Goal: Task Accomplishment & Management: Manage account settings

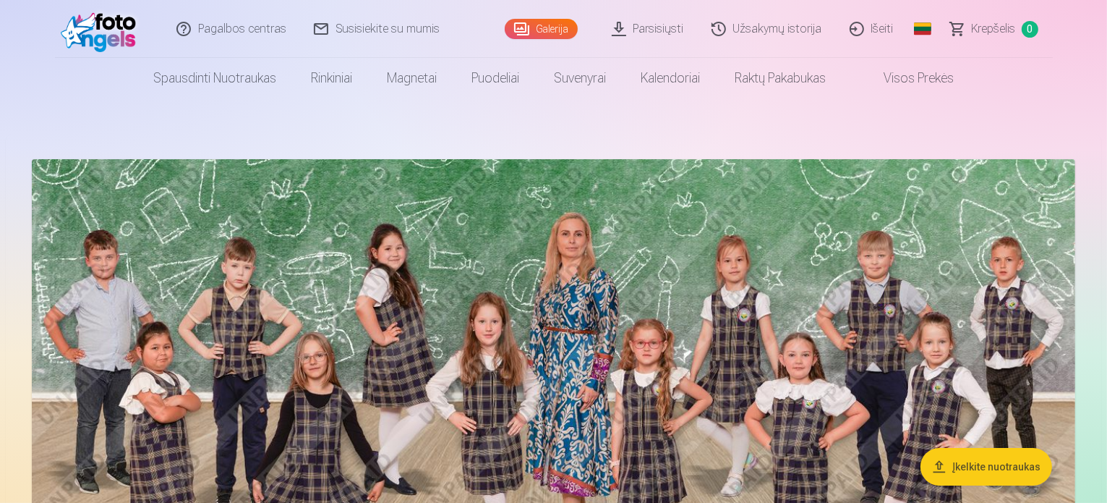
click at [101, 35] on img at bounding box center [102, 29] width 83 height 46
click at [807, 22] on link "Užsakymų istorija" at bounding box center [767, 29] width 138 height 58
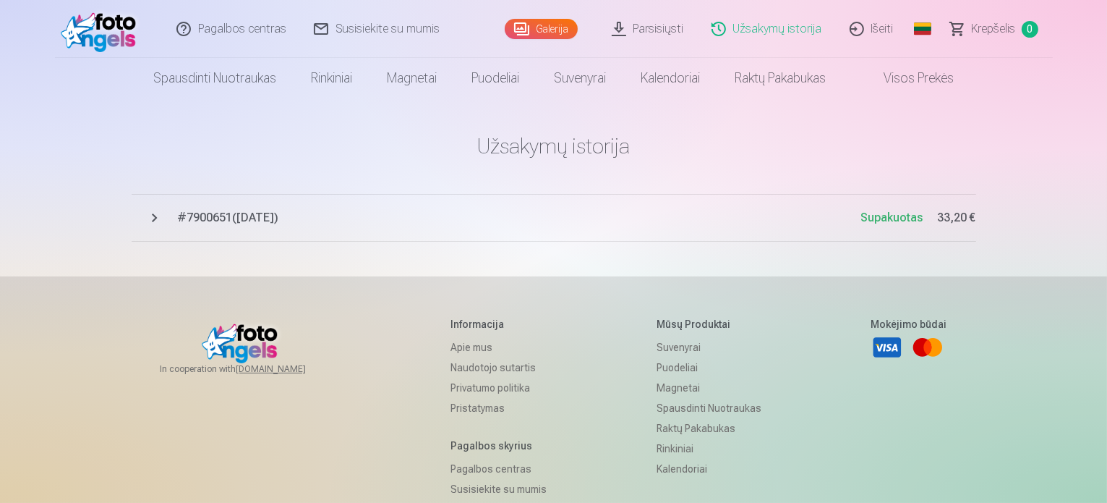
click at [215, 215] on span "# 7900651 ( [DATE] )" at bounding box center [519, 217] width 683 height 17
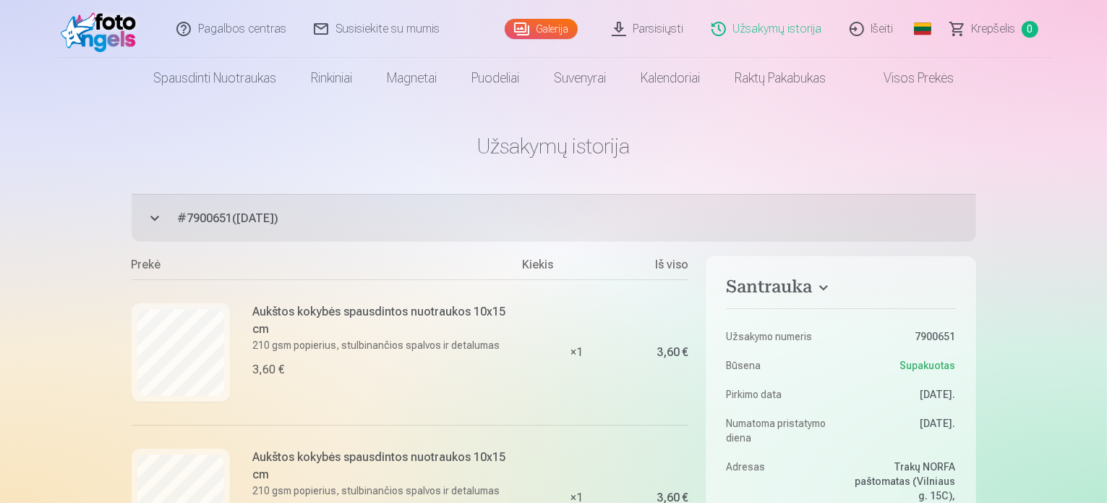
click at [215, 215] on span "# 7900651 ( [DATE] )" at bounding box center [577, 218] width 798 height 17
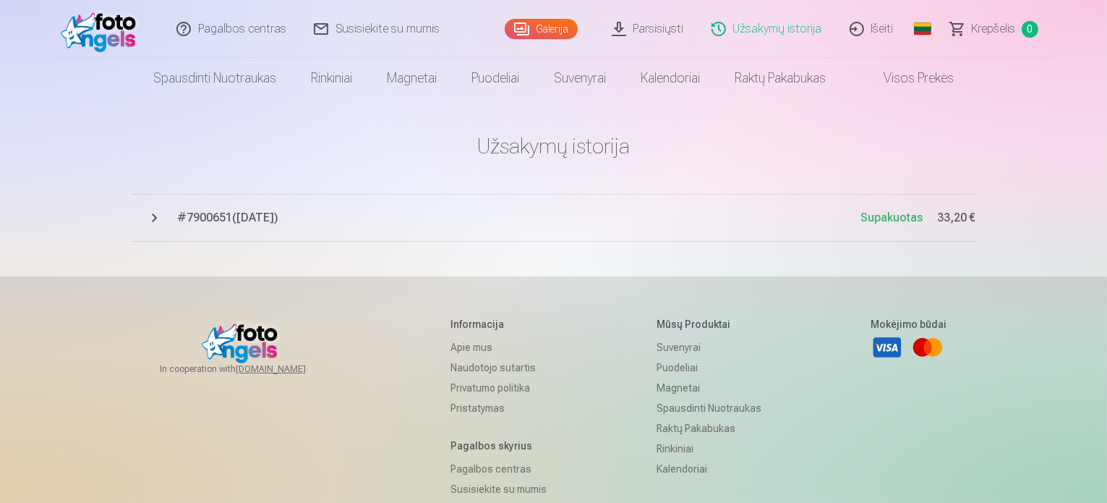
click at [906, 84] on link "Visos prekės" at bounding box center [907, 78] width 128 height 40
